Goal: Transaction & Acquisition: Download file/media

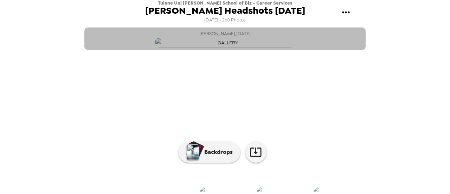
click at [331, 50] on button "[PERSON_NAME] , [DATE]" at bounding box center [224, 38] width 281 height 23
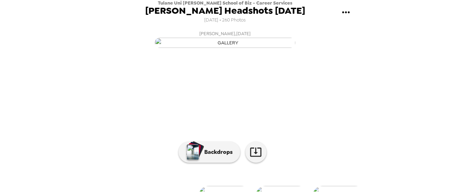
scroll to position [110, 0]
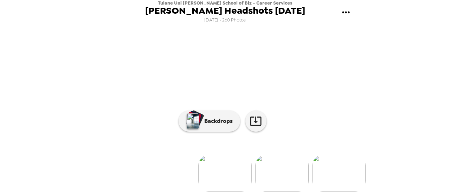
click at [275, 170] on img at bounding box center [281, 173] width 53 height 37
click at [334, 166] on img at bounding box center [338, 173] width 53 height 37
click at [326, 166] on img at bounding box center [338, 173] width 53 height 37
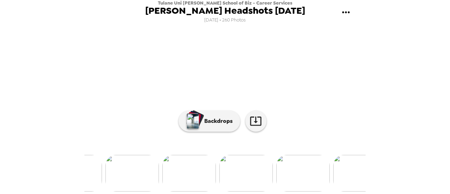
click at [309, 166] on img at bounding box center [302, 173] width 53 height 37
click at [276, 171] on img at bounding box center [282, 173] width 53 height 37
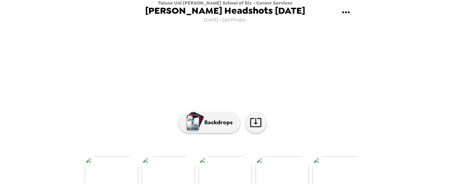
scroll to position [110, 0]
click at [291, 167] on img at bounding box center [282, 173] width 53 height 37
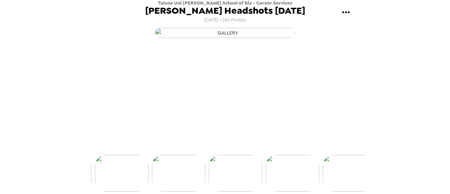
scroll to position [0, 0]
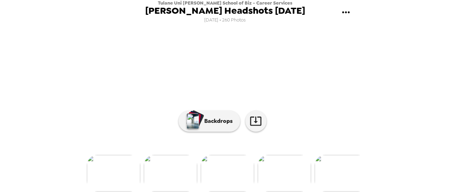
click at [229, 165] on img at bounding box center [227, 173] width 53 height 37
click at [288, 168] on img at bounding box center [282, 173] width 53 height 37
click at [288, 168] on img at bounding box center [277, 173] width 53 height 37
click at [288, 168] on img at bounding box center [282, 173] width 53 height 37
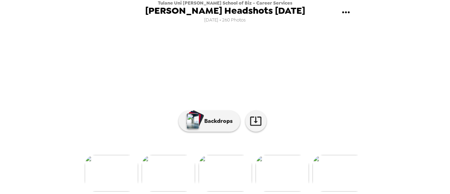
click at [288, 168] on img at bounding box center [282, 173] width 53 height 37
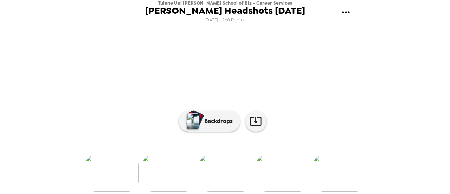
click at [288, 168] on img at bounding box center [282, 173] width 53 height 37
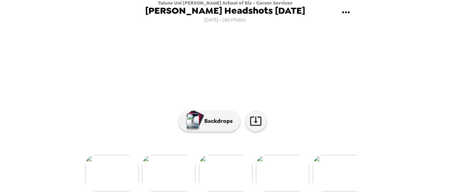
click at [288, 168] on img at bounding box center [282, 173] width 53 height 37
click at [289, 167] on img at bounding box center [282, 173] width 53 height 37
